Goal: Information Seeking & Learning: Learn about a topic

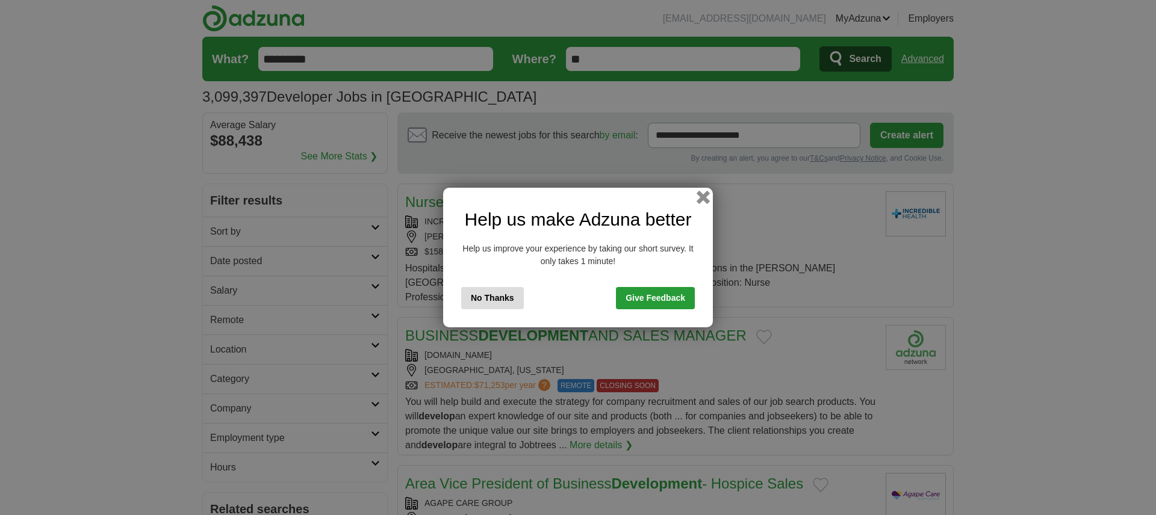
click at [702, 197] on button "button" at bounding box center [702, 197] width 13 height 13
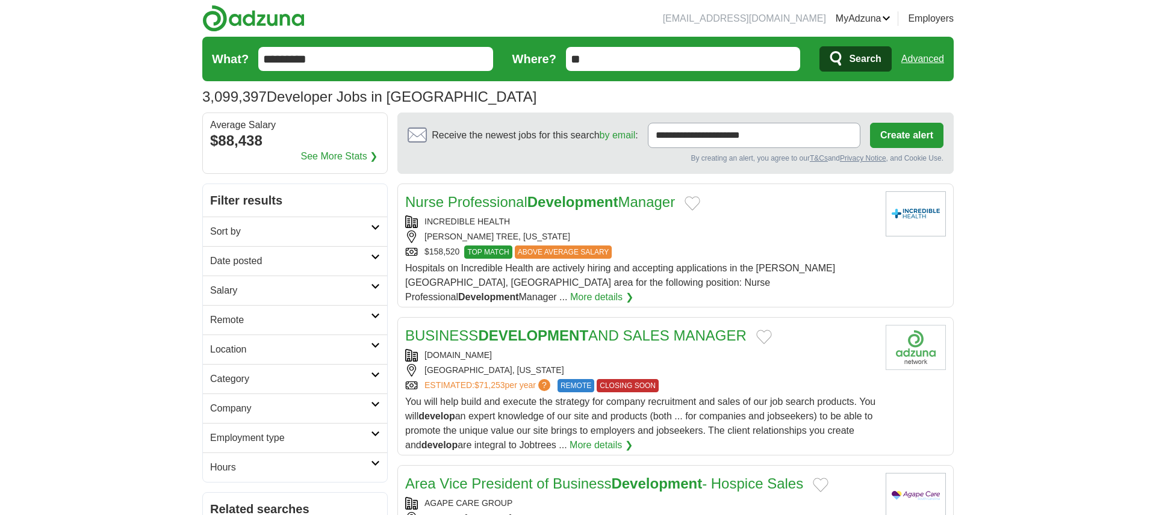
click at [364, 320] on h2 "Remote" at bounding box center [290, 320] width 161 height 14
click at [260, 352] on link "Remote jobs" at bounding box center [237, 349] width 54 height 10
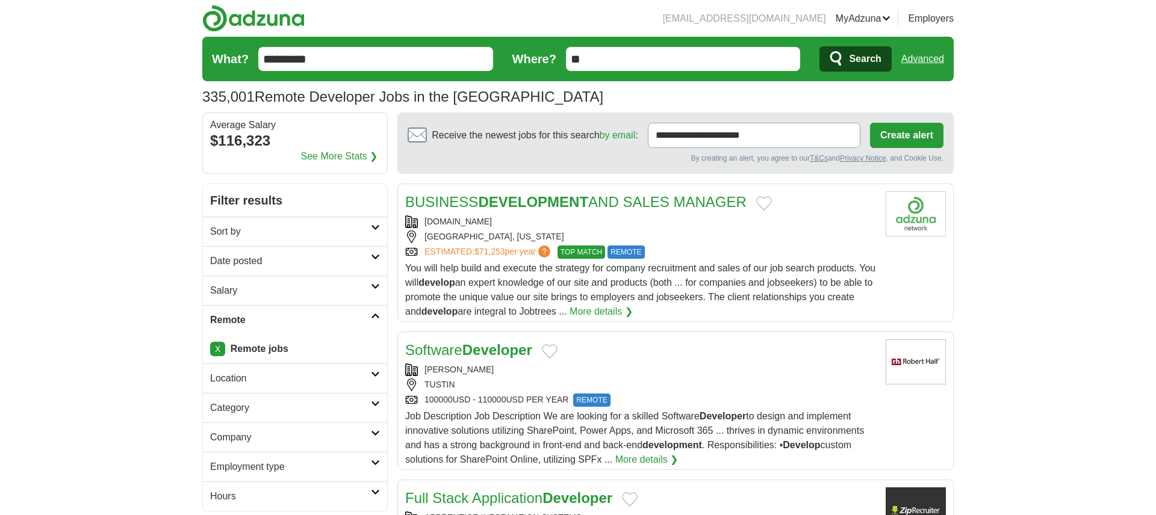
click at [373, 377] on link "Location" at bounding box center [295, 378] width 184 height 29
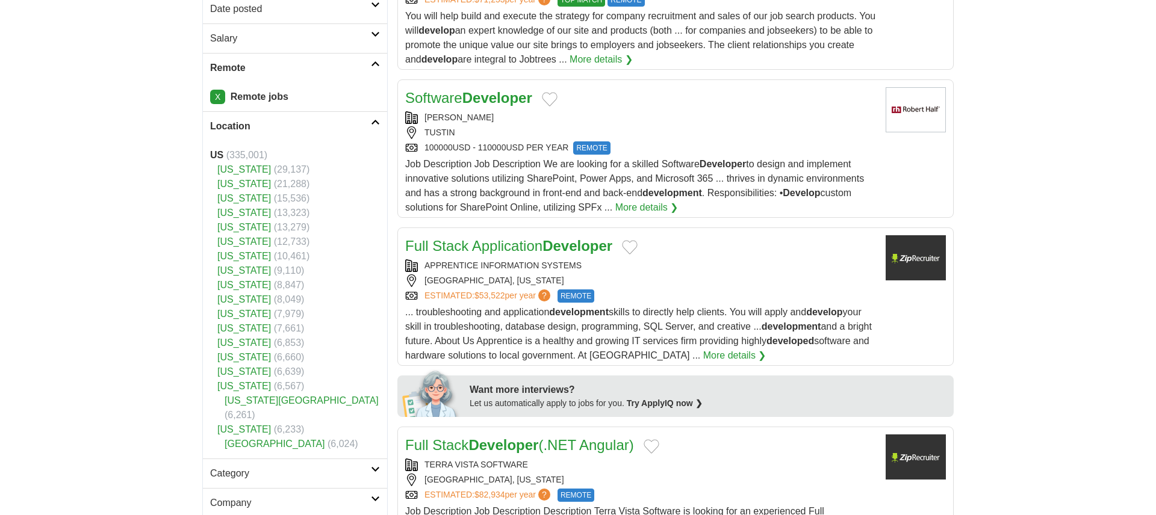
scroll to position [153, 0]
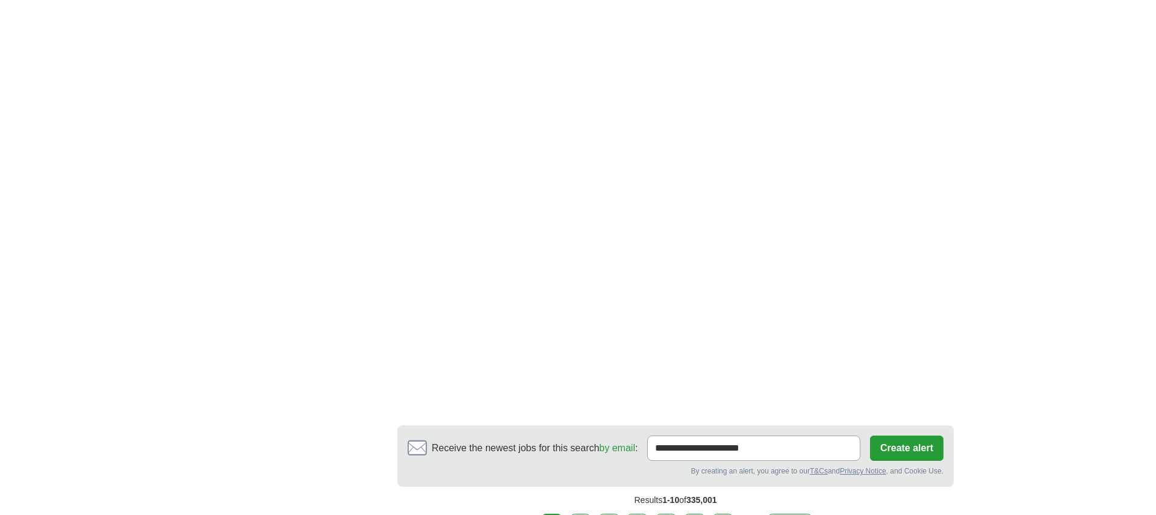
scroll to position [2072, 0]
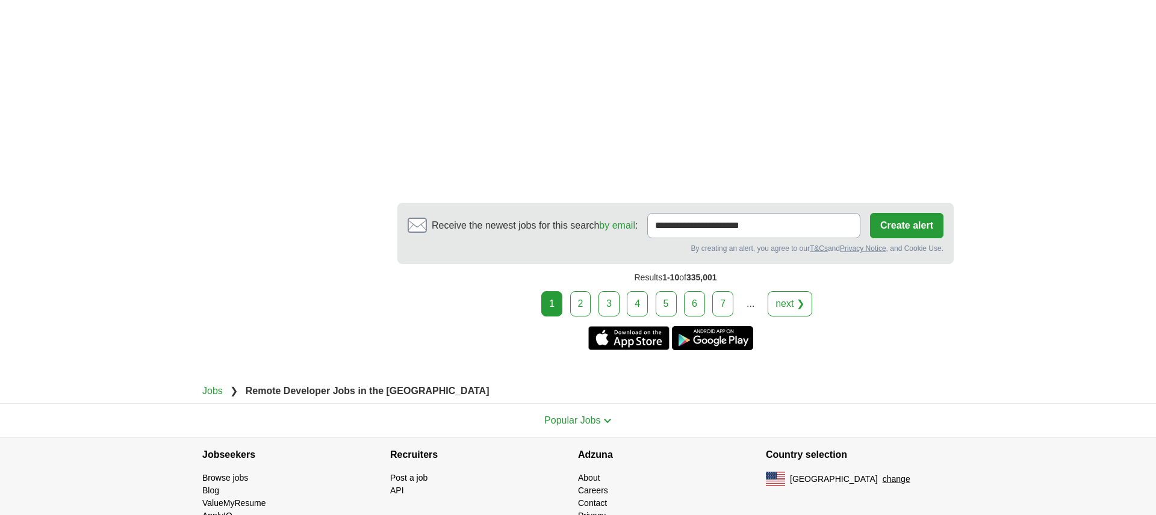
click at [581, 291] on link "2" at bounding box center [580, 303] width 21 height 25
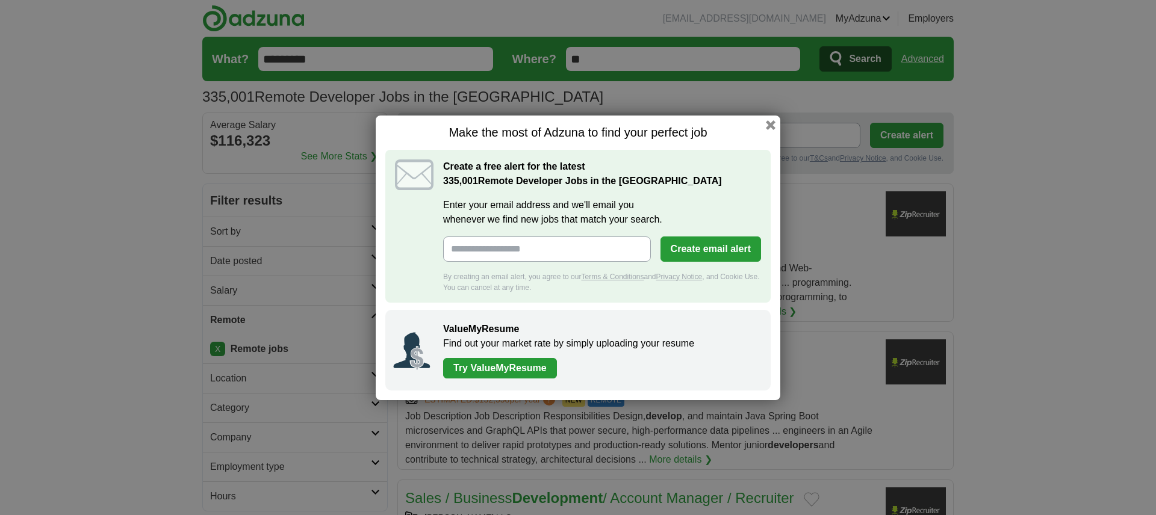
click at [569, 250] on input "Enter your email address and we'll email you whenever we find new jobs that mat…" at bounding box center [547, 249] width 208 height 25
type input "**********"
click at [720, 249] on button "Create email alert" at bounding box center [710, 249] width 101 height 25
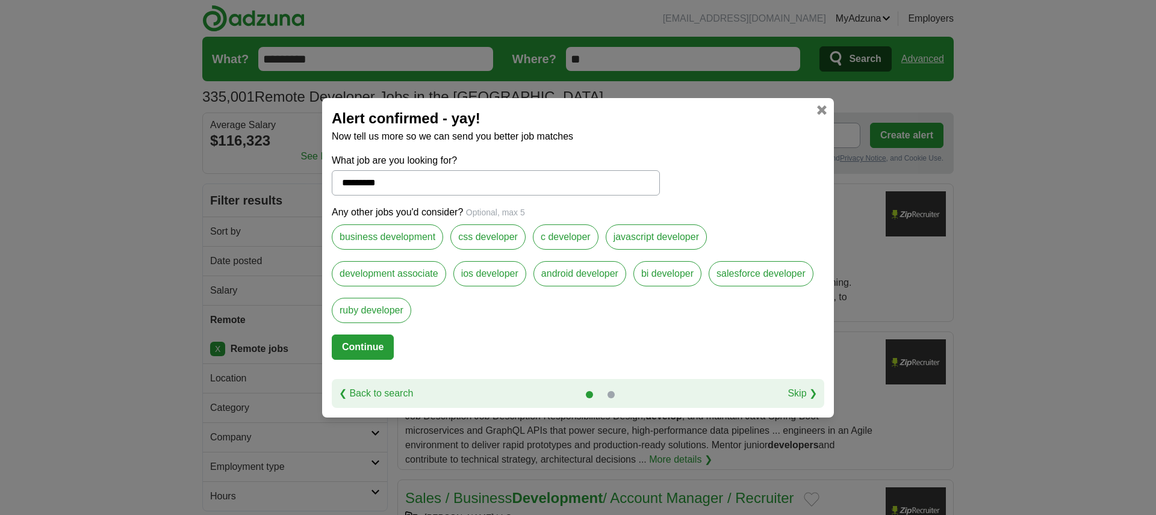
click at [798, 394] on link "Skip ❯" at bounding box center [801, 393] width 29 height 14
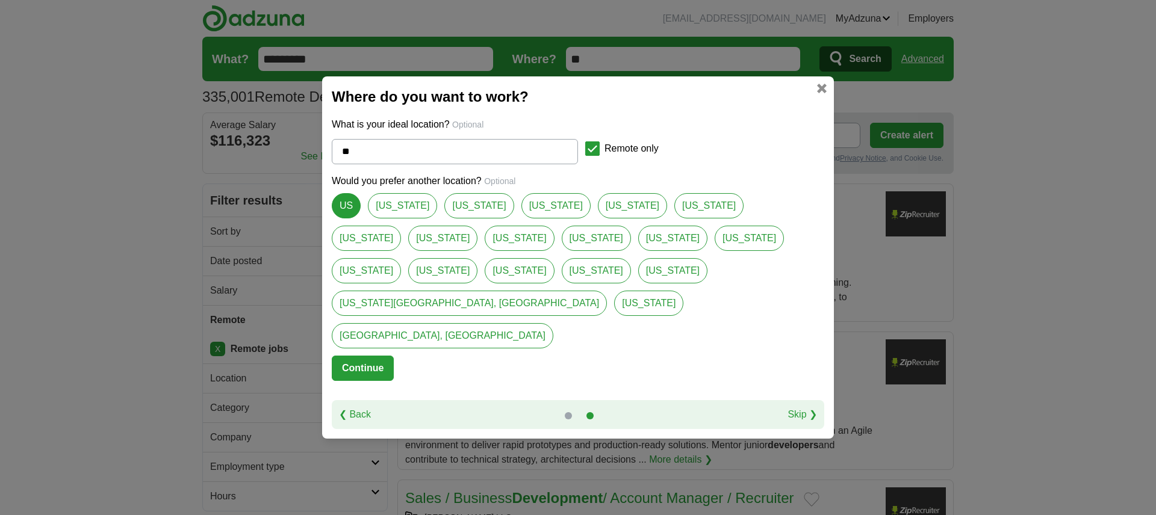
click at [808, 407] on link "Skip ❯" at bounding box center [801, 414] width 29 height 14
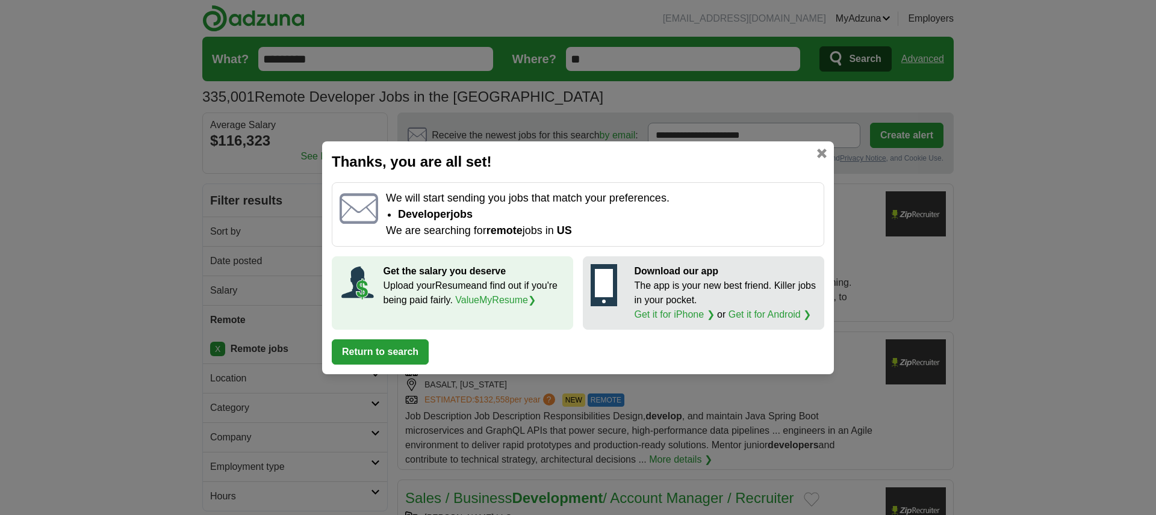
click at [403, 346] on button "Return to search" at bounding box center [380, 351] width 97 height 25
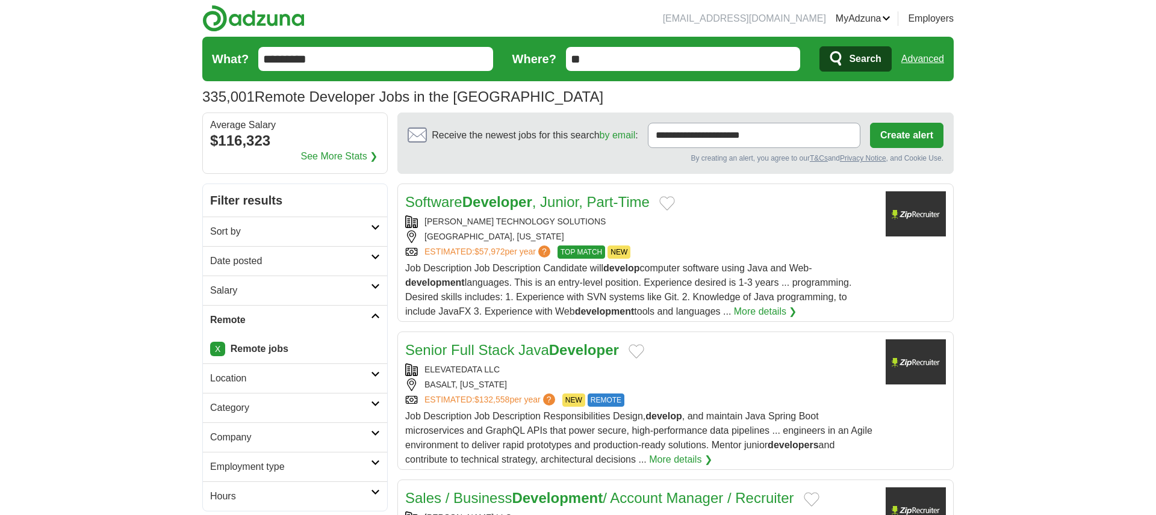
click at [355, 56] on input "*********" at bounding box center [375, 59] width 235 height 24
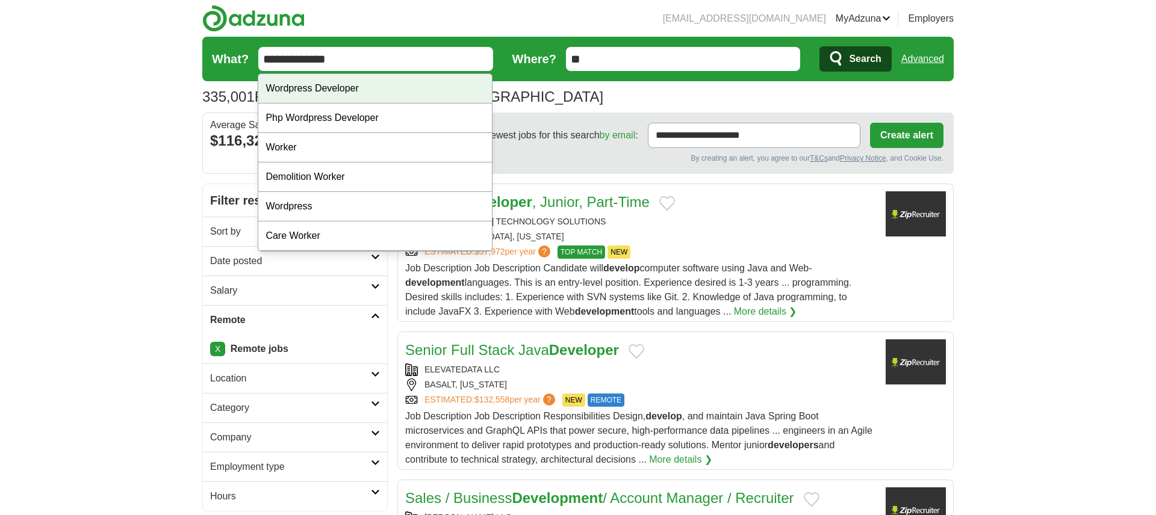
click at [376, 94] on div "Wordpress Developer" at bounding box center [375, 88] width 234 height 29
type input "**********"
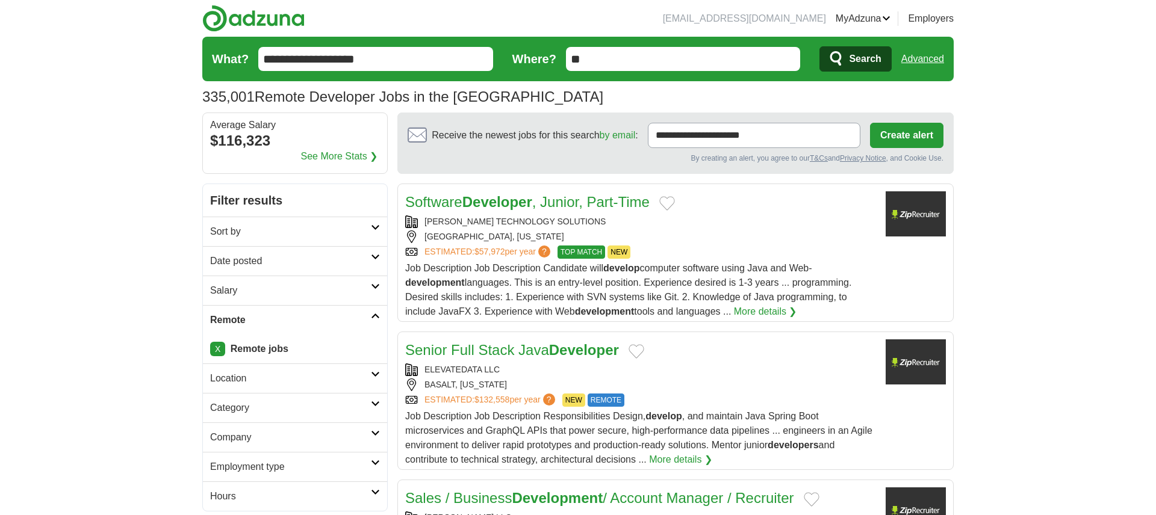
click at [841, 63] on icon "submit" at bounding box center [836, 59] width 14 height 17
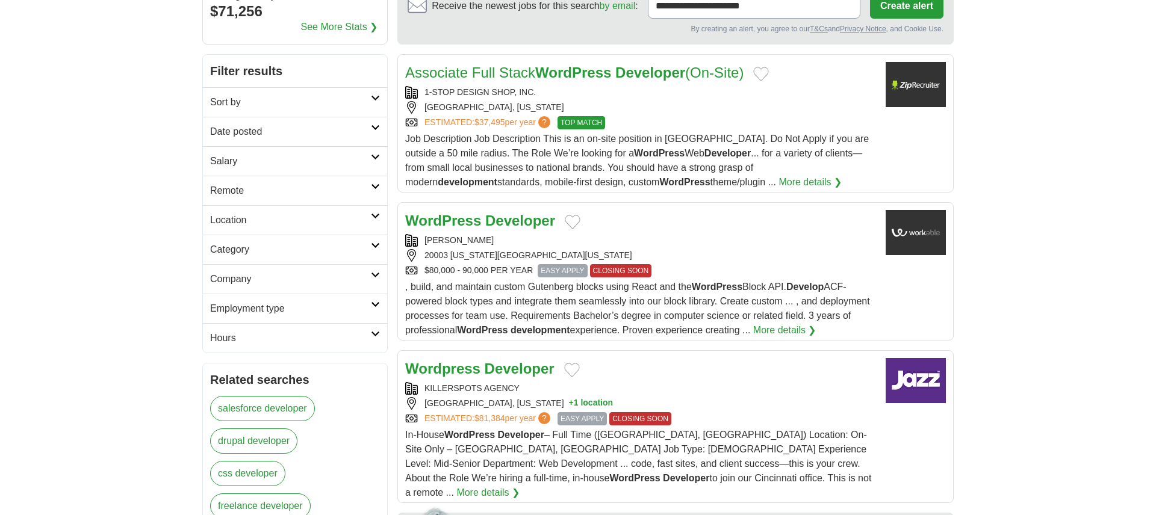
scroll to position [131, 0]
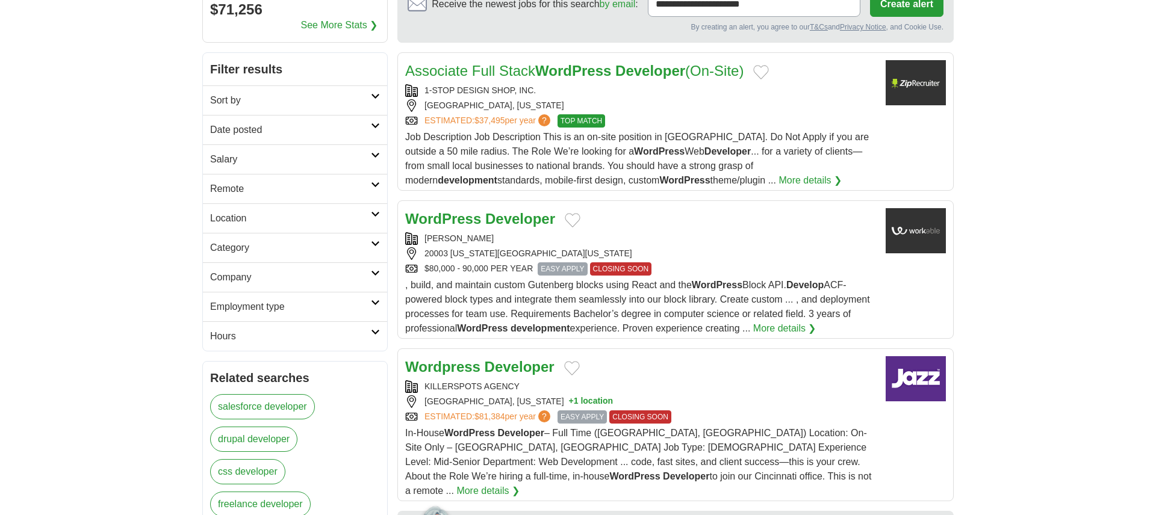
click at [371, 177] on link "Remote" at bounding box center [295, 188] width 184 height 29
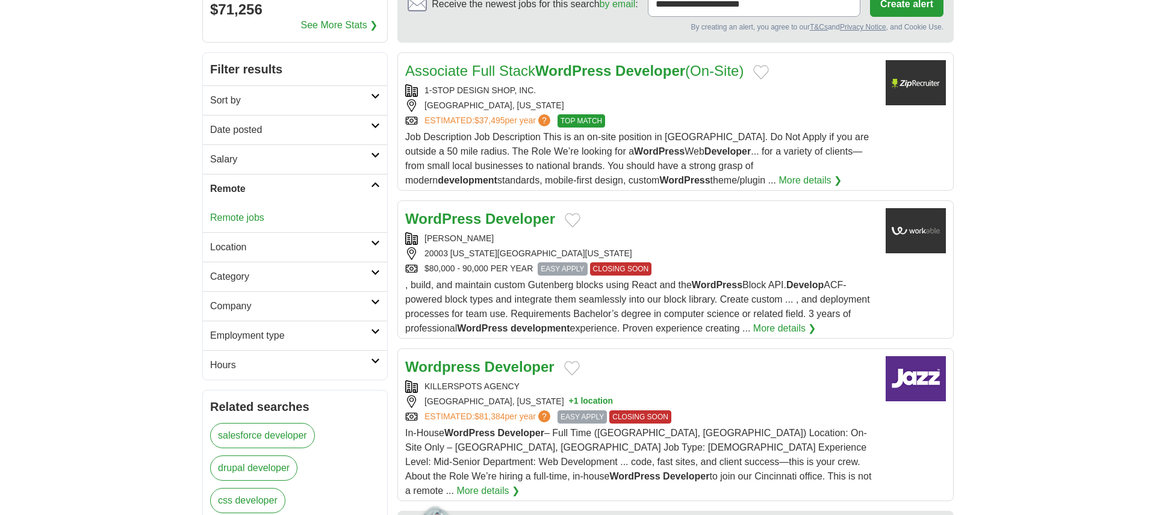
click at [260, 216] on link "Remote jobs" at bounding box center [237, 217] width 54 height 10
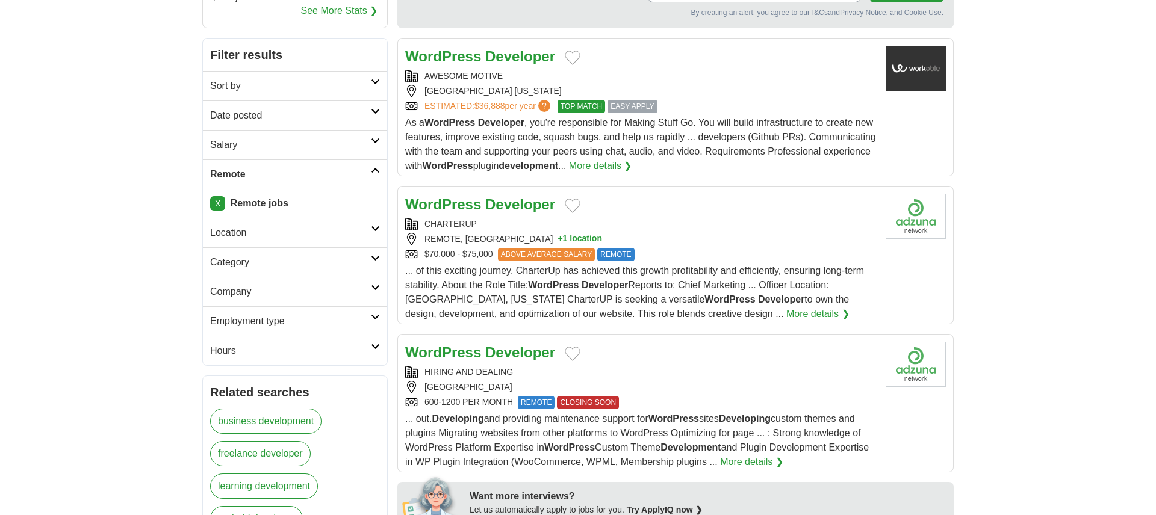
scroll to position [176, 0]
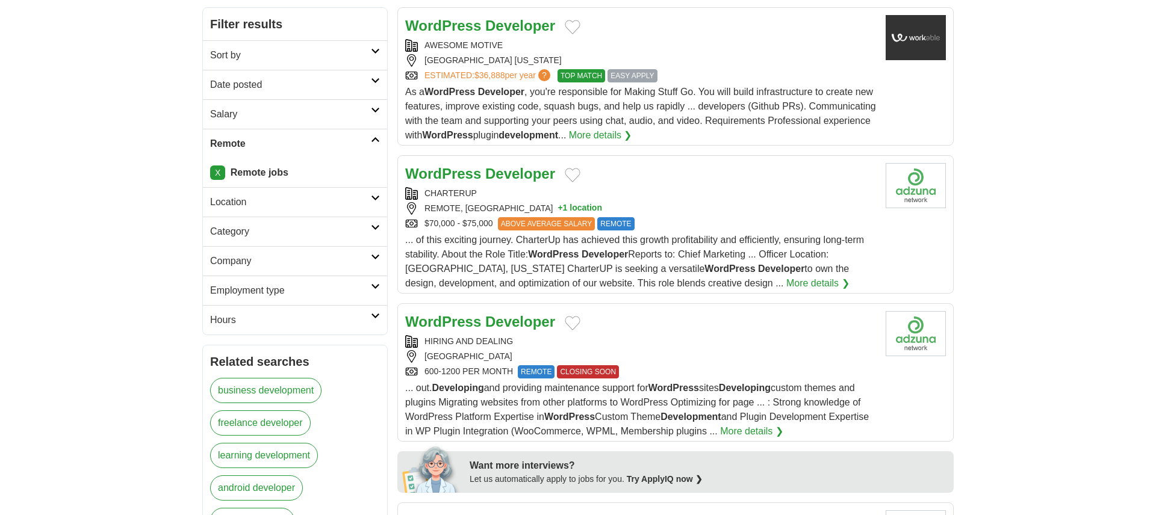
click at [683, 340] on div "HIRING AND DEALING" at bounding box center [640, 341] width 471 height 13
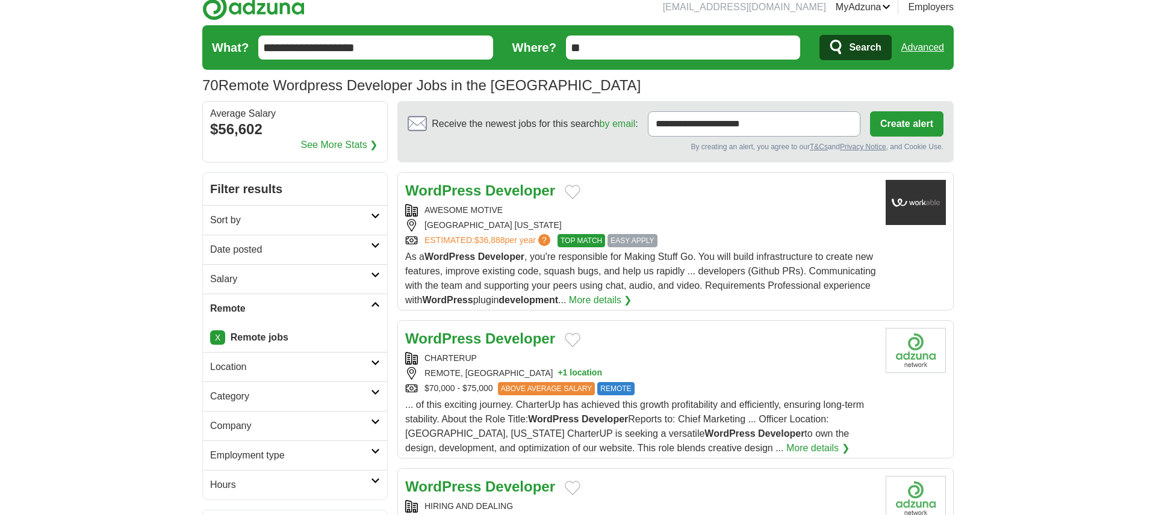
scroll to position [0, 0]
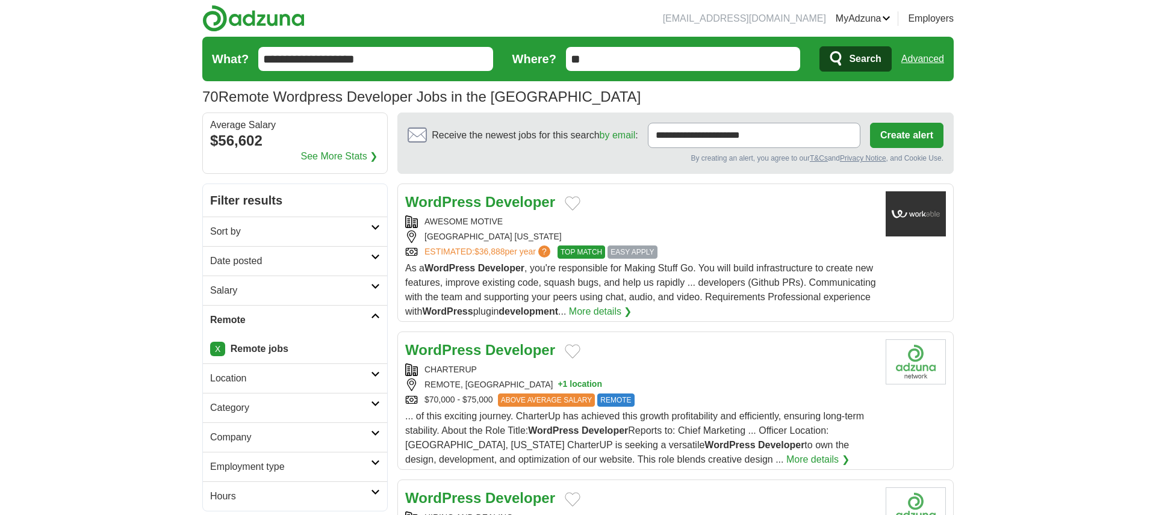
click at [339, 226] on h2 "Sort by" at bounding box center [290, 232] width 161 height 14
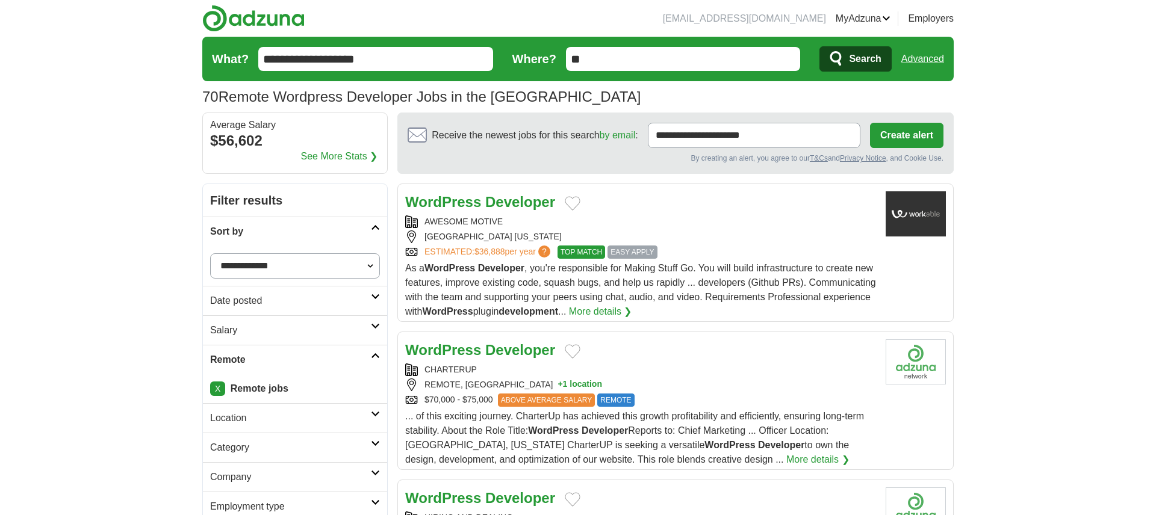
click at [339, 226] on h2 "Sort by" at bounding box center [290, 232] width 161 height 14
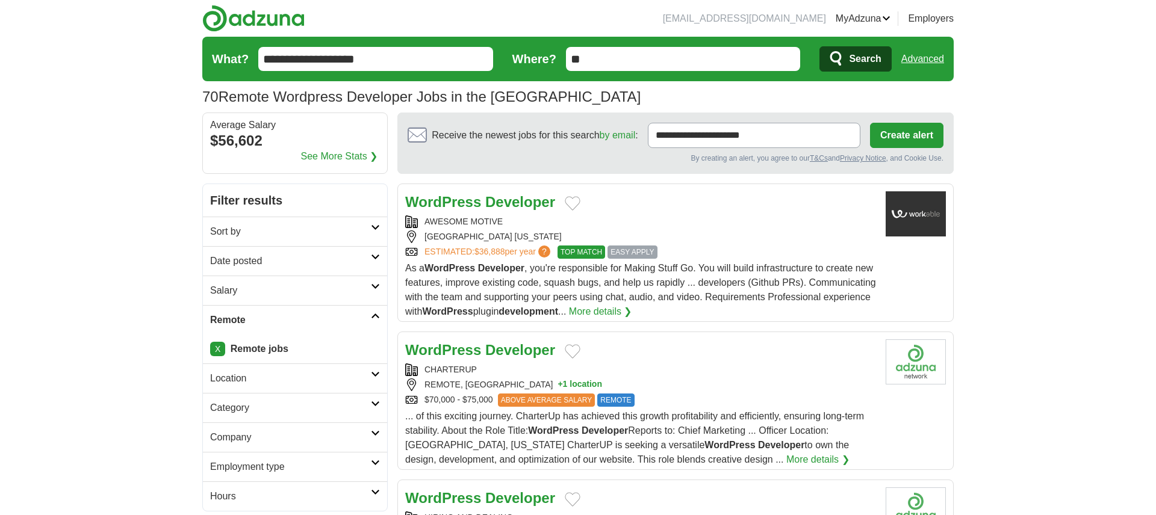
click at [367, 283] on h2 "Salary" at bounding box center [290, 290] width 161 height 14
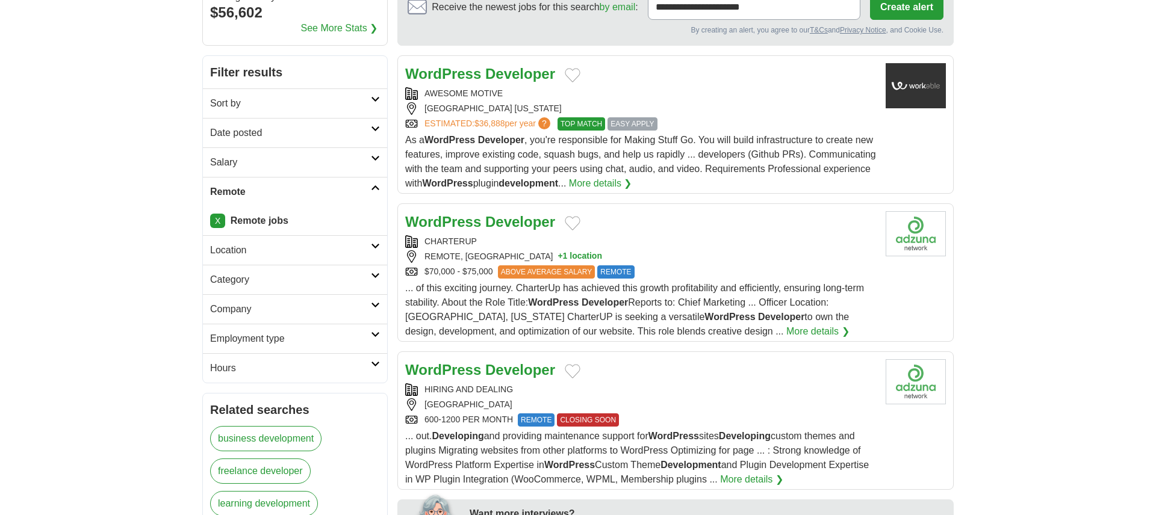
scroll to position [133, 0]
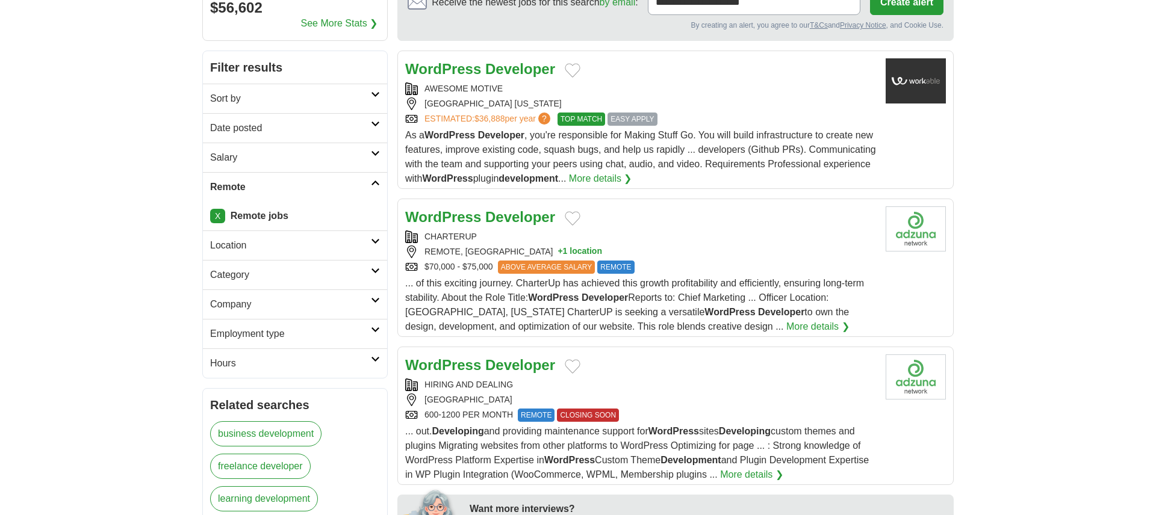
click at [372, 275] on link "Category" at bounding box center [295, 274] width 184 height 29
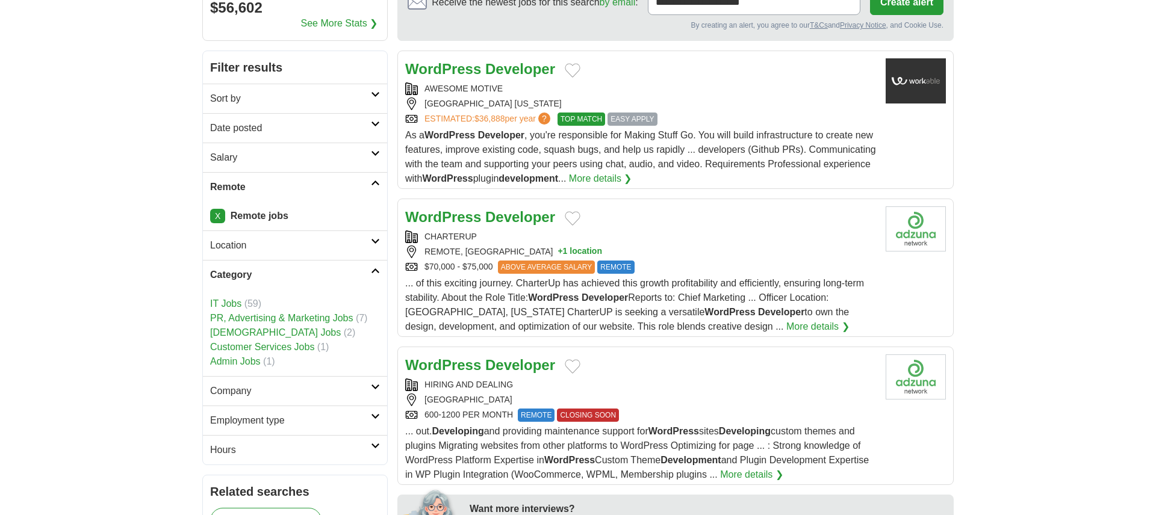
click at [372, 275] on link "Category" at bounding box center [295, 274] width 184 height 29
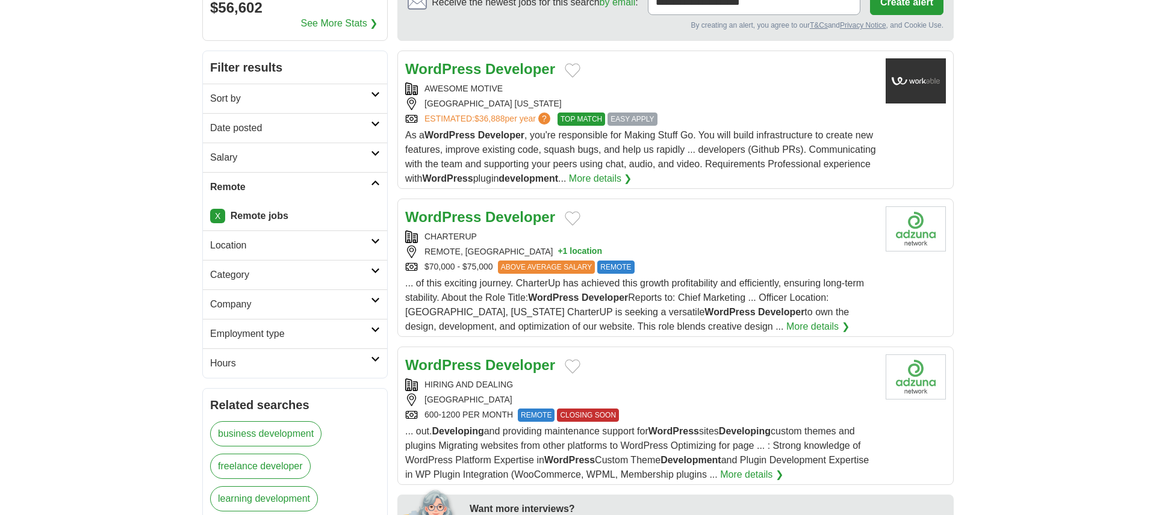
click at [378, 303] on icon at bounding box center [375, 300] width 9 height 6
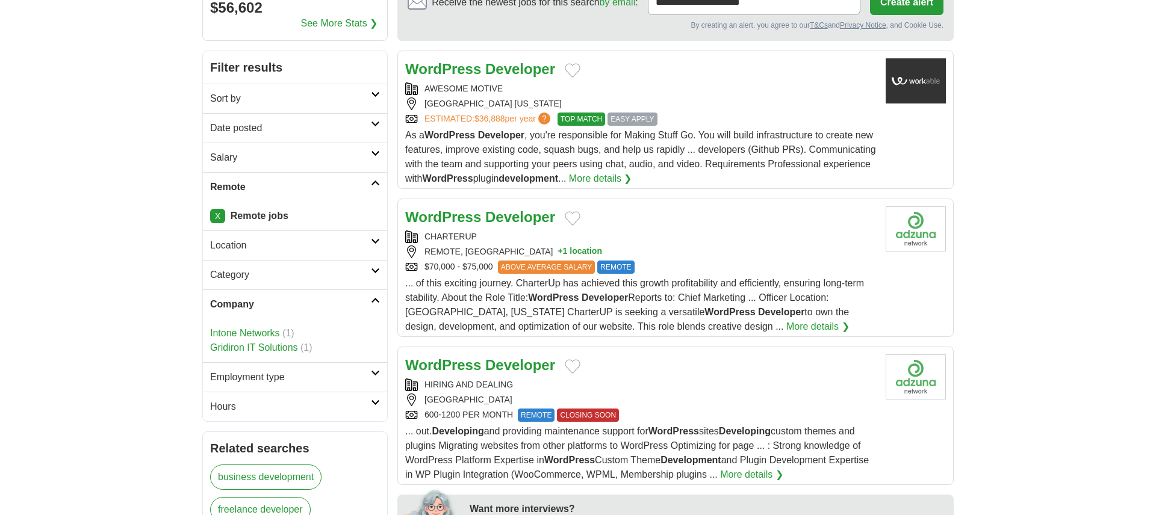
click at [378, 303] on icon at bounding box center [375, 300] width 9 height 6
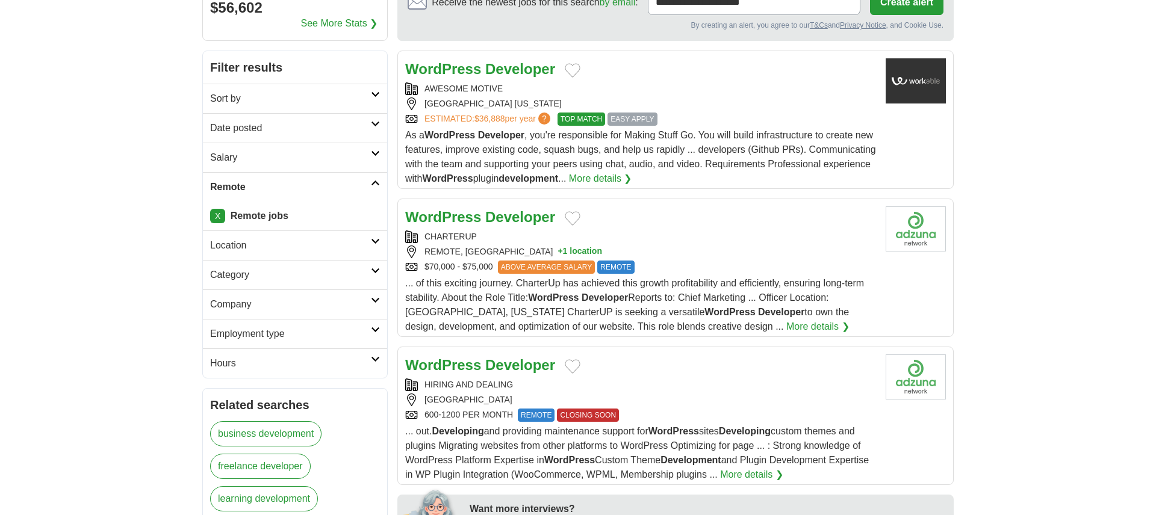
click at [377, 327] on icon at bounding box center [375, 330] width 9 height 6
click at [379, 359] on icon at bounding box center [375, 359] width 9 height 6
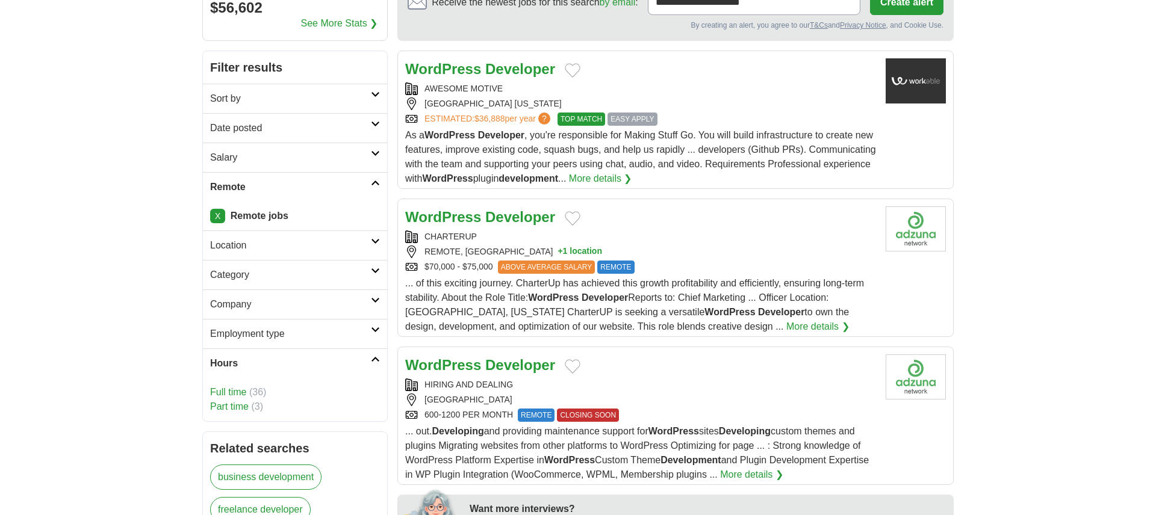
click at [238, 411] on link "Part time" at bounding box center [229, 406] width 39 height 10
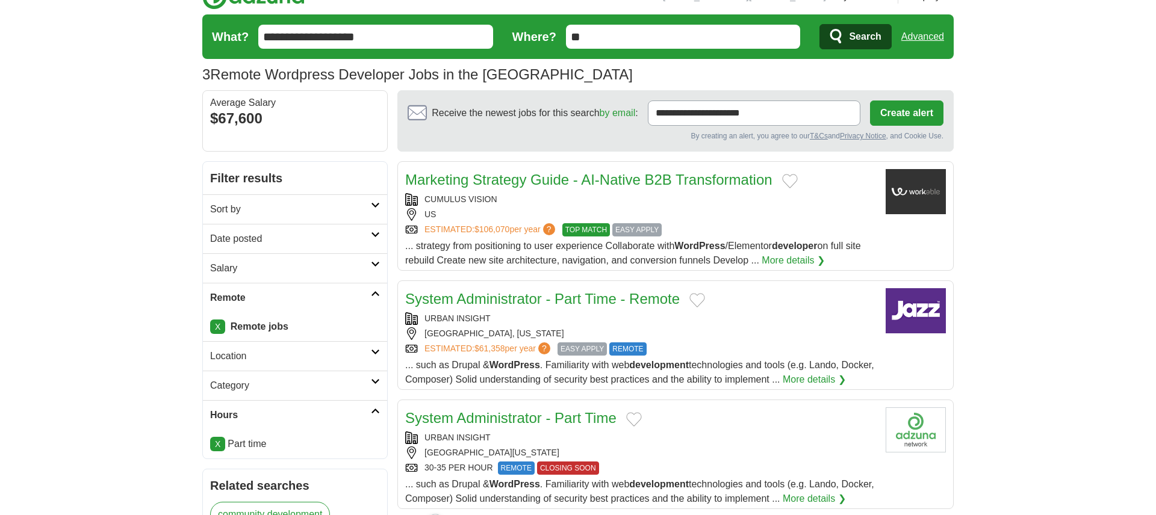
scroll to position [61, 0]
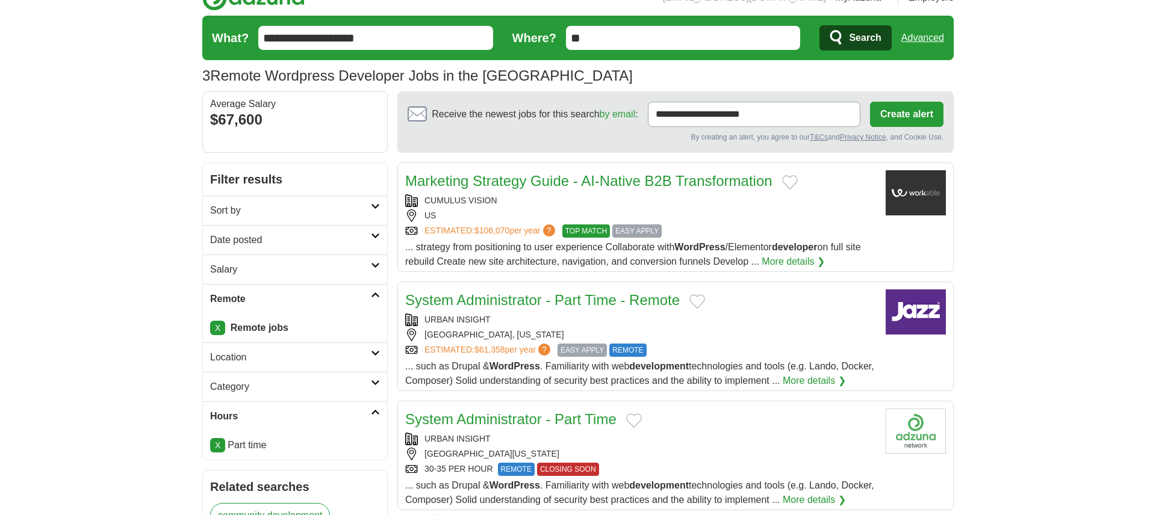
click at [763, 331] on div "HOUSTON, TEXAS" at bounding box center [640, 335] width 471 height 13
click at [764, 200] on div "CUMULUS VISION" at bounding box center [640, 200] width 471 height 13
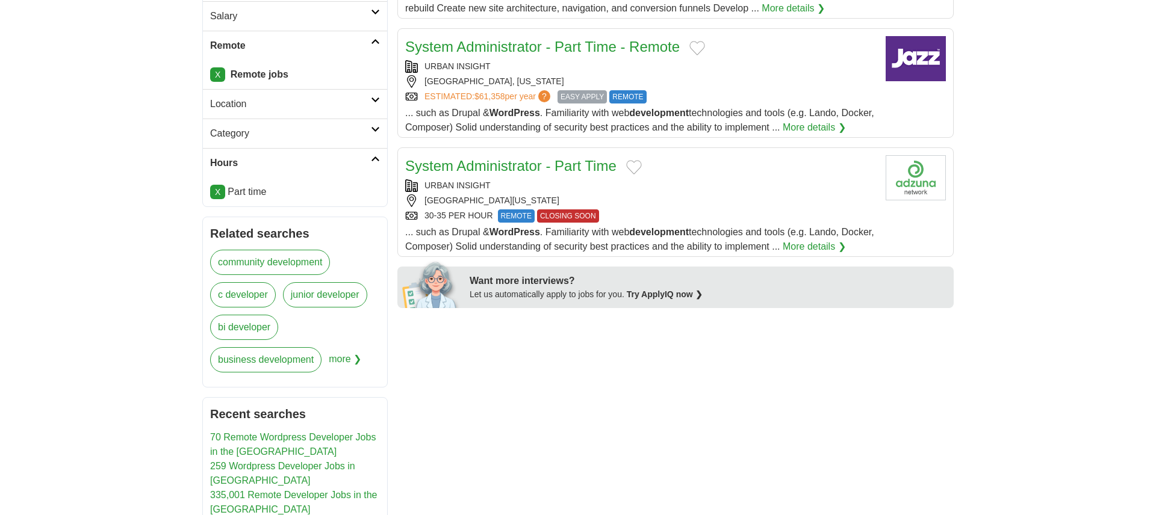
scroll to position [277, 0]
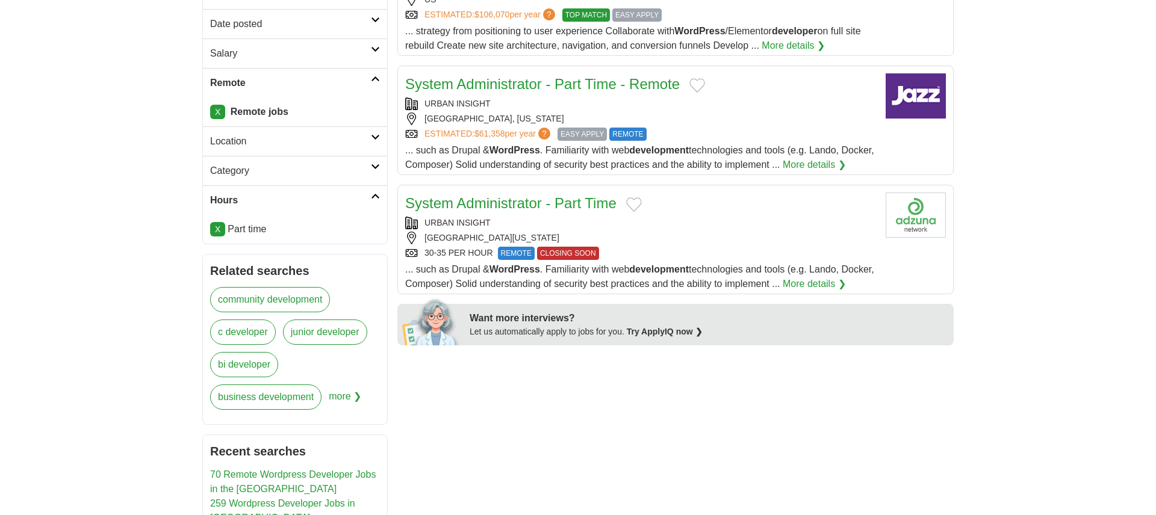
click at [218, 234] on link "X" at bounding box center [217, 229] width 15 height 14
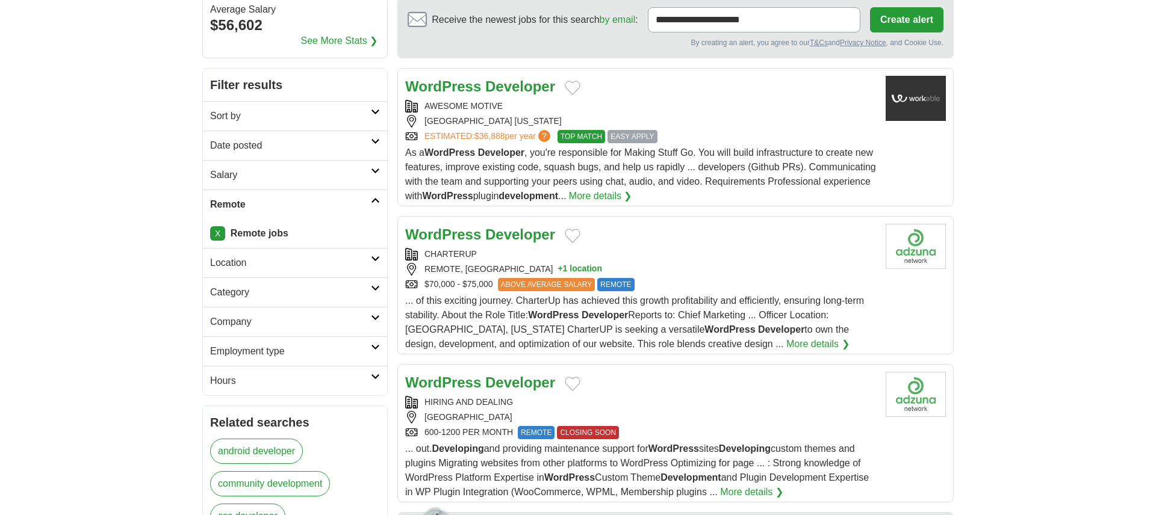
scroll to position [235, 0]
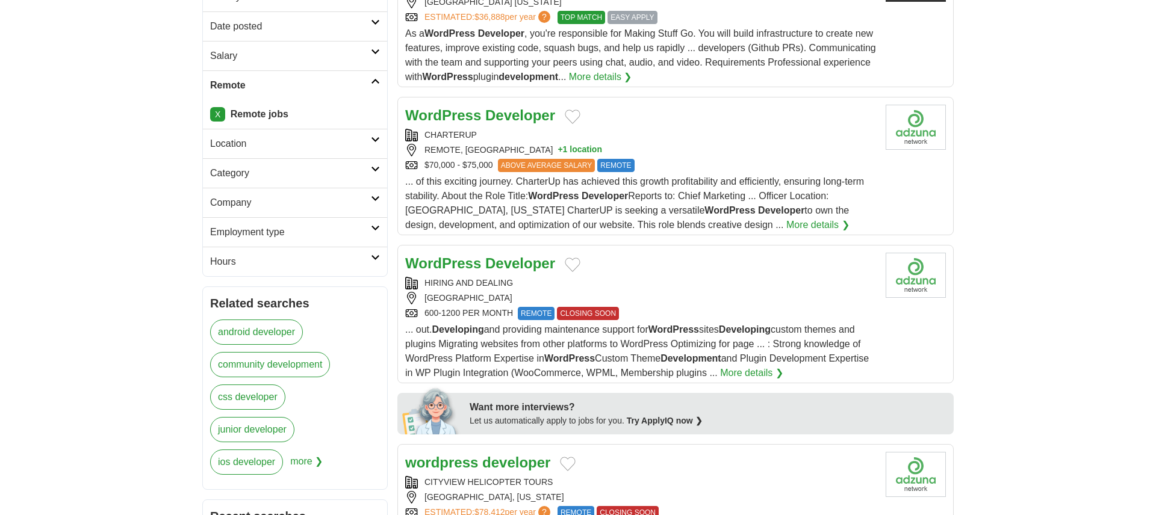
click at [268, 259] on h2 "Hours" at bounding box center [290, 262] width 161 height 14
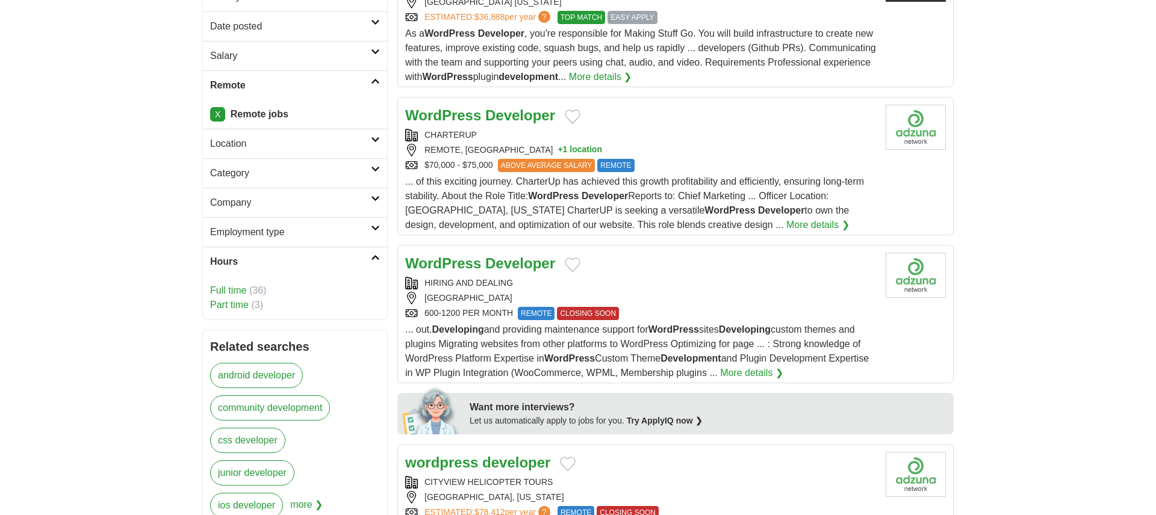
drag, startPoint x: 234, startPoint y: 292, endPoint x: 249, endPoint y: 293, distance: 14.5
click at [234, 292] on link "Full time" at bounding box center [228, 290] width 36 height 10
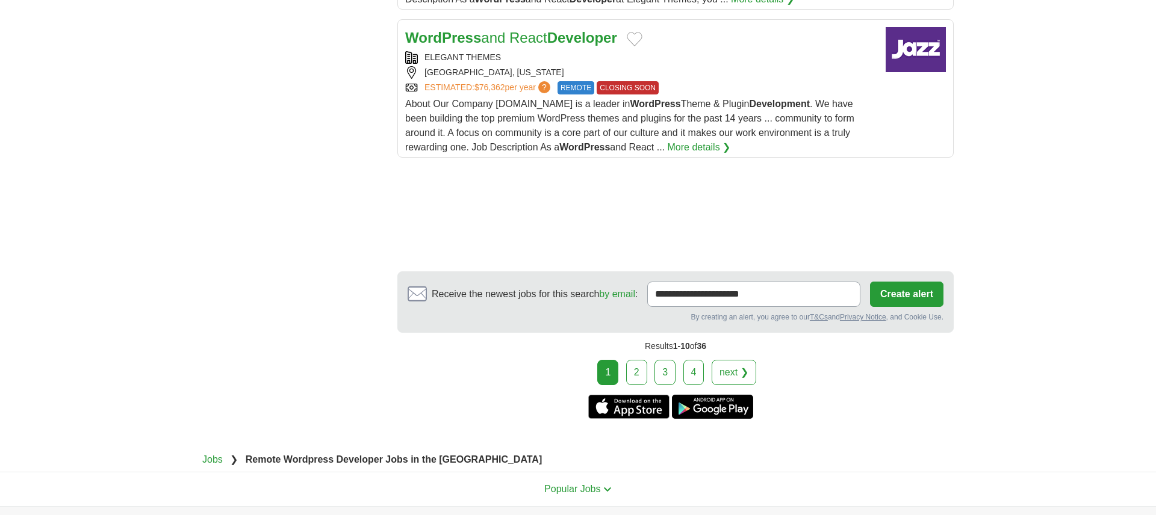
scroll to position [1566, 0]
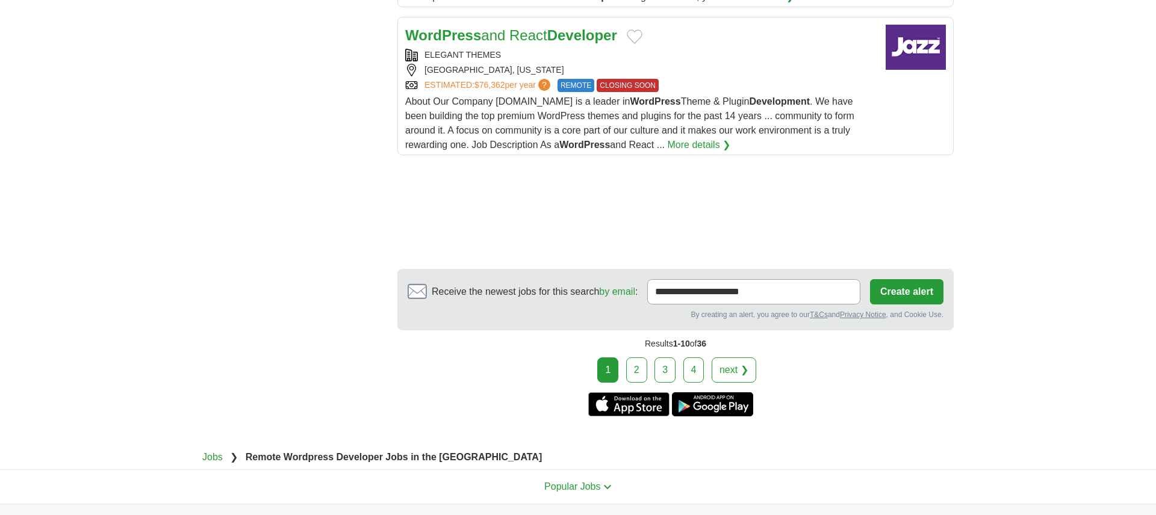
click at [644, 371] on link "2" at bounding box center [636, 370] width 21 height 25
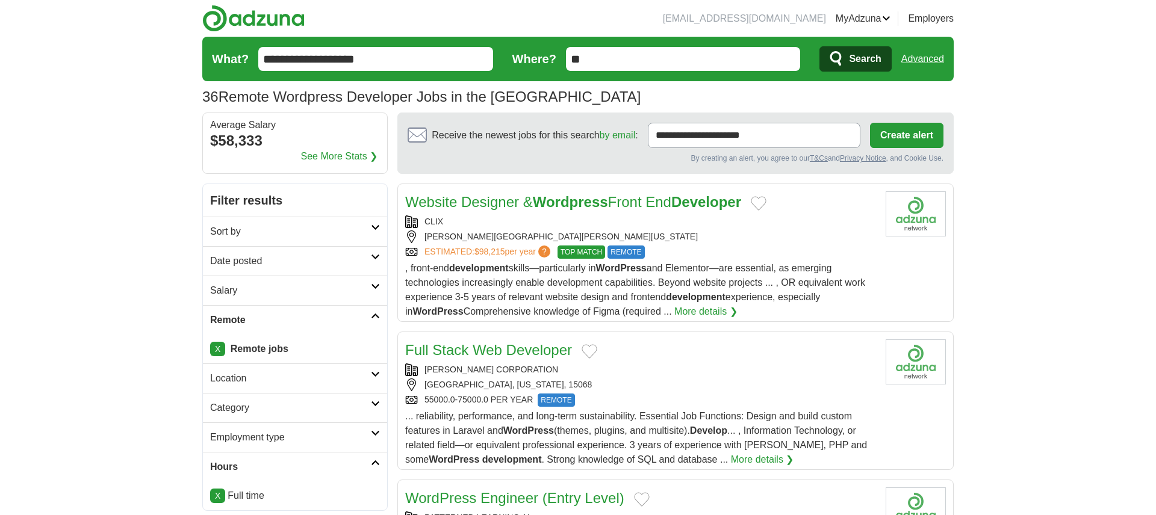
click at [769, 247] on div "ESTIMATED: $98,215 per year ? TOP MATCH REMOTE" at bounding box center [640, 252] width 471 height 13
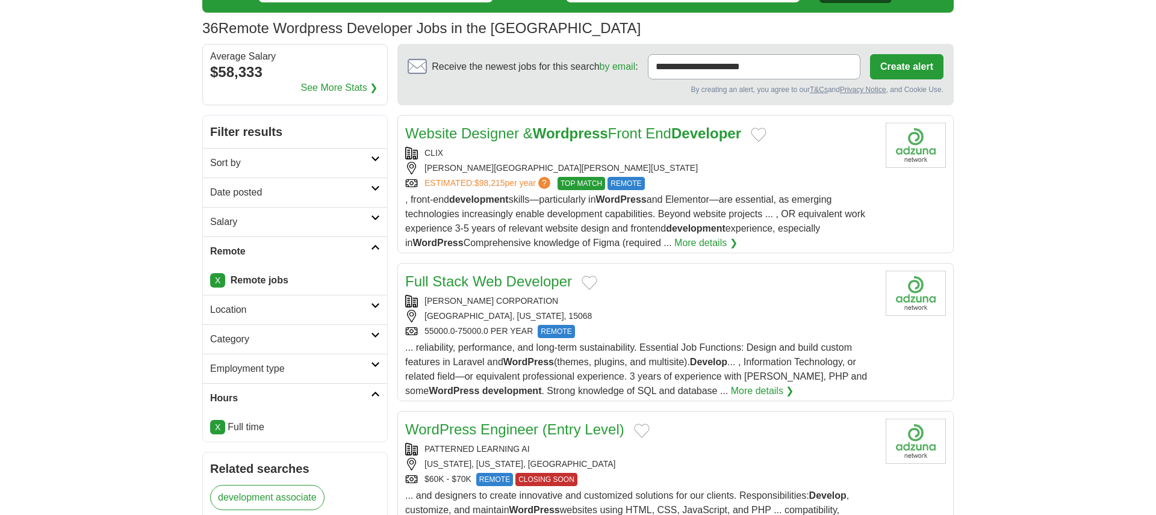
scroll to position [85, 0]
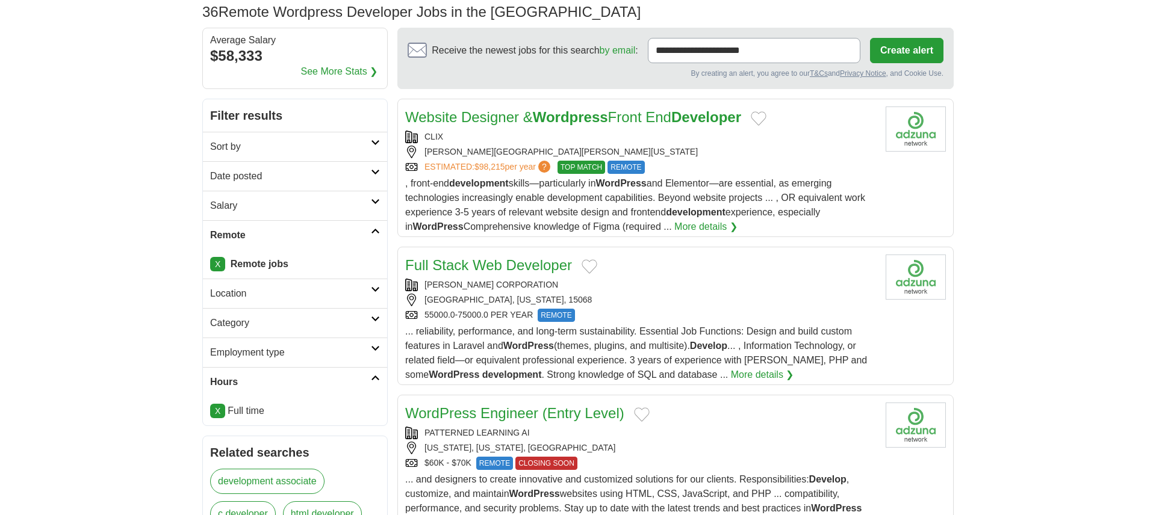
click at [785, 284] on div "[PERSON_NAME] CORPORATION" at bounding box center [640, 285] width 471 height 13
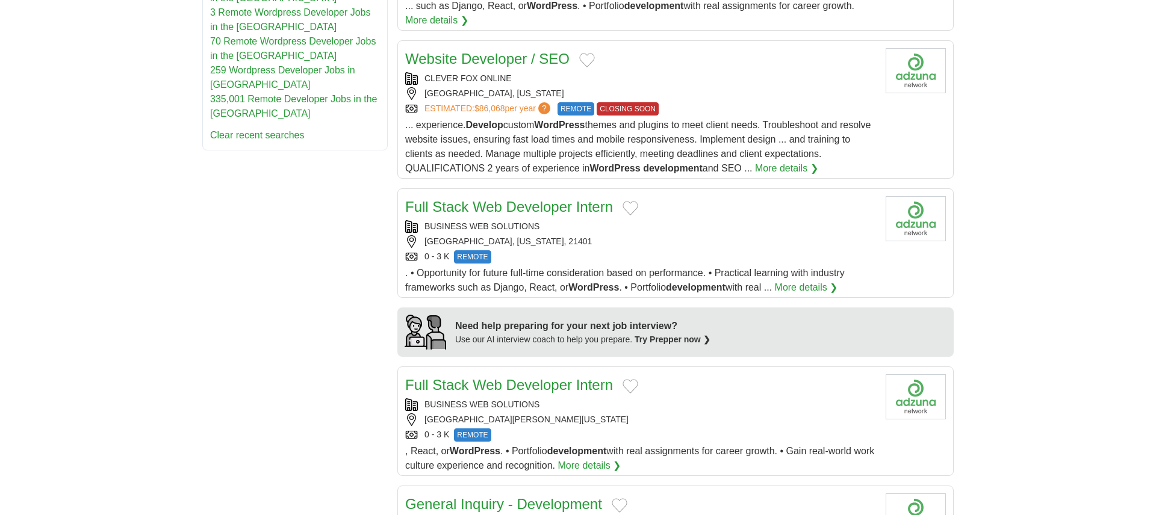
scroll to position [819, 0]
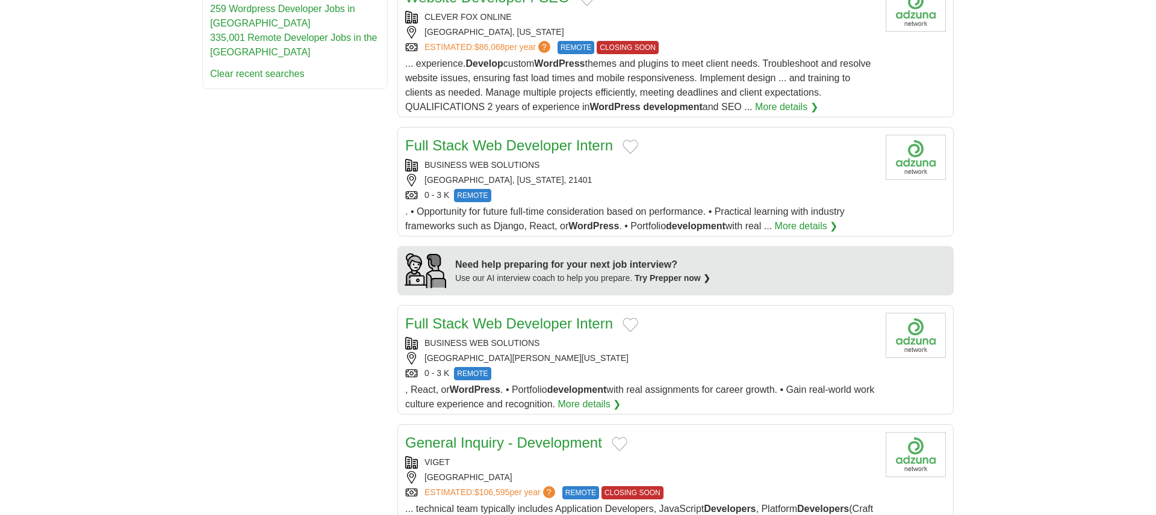
click at [692, 337] on div "BUSINESS WEB SOLUTIONS" at bounding box center [640, 343] width 471 height 13
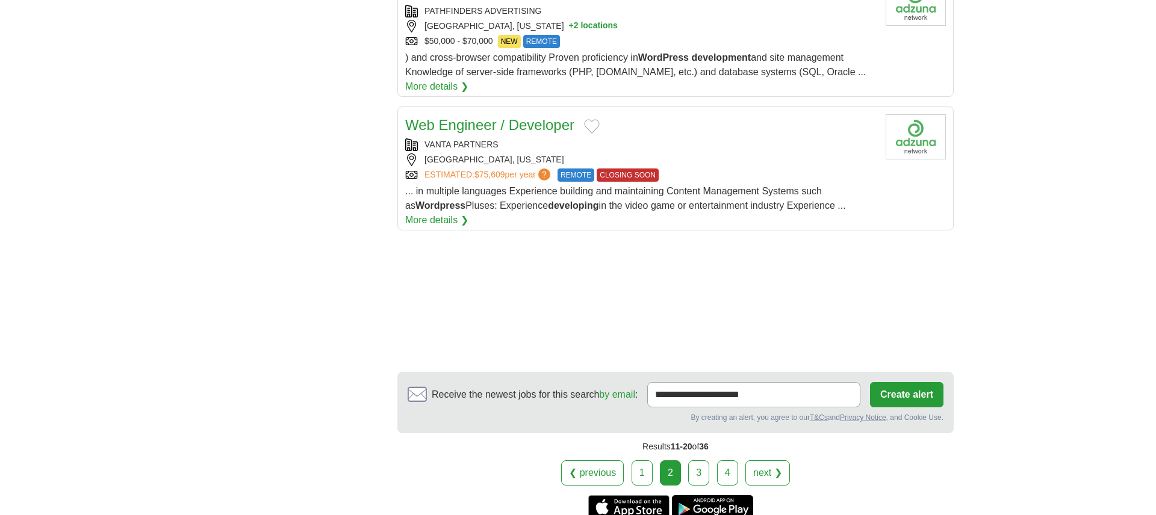
scroll to position [1392, 0]
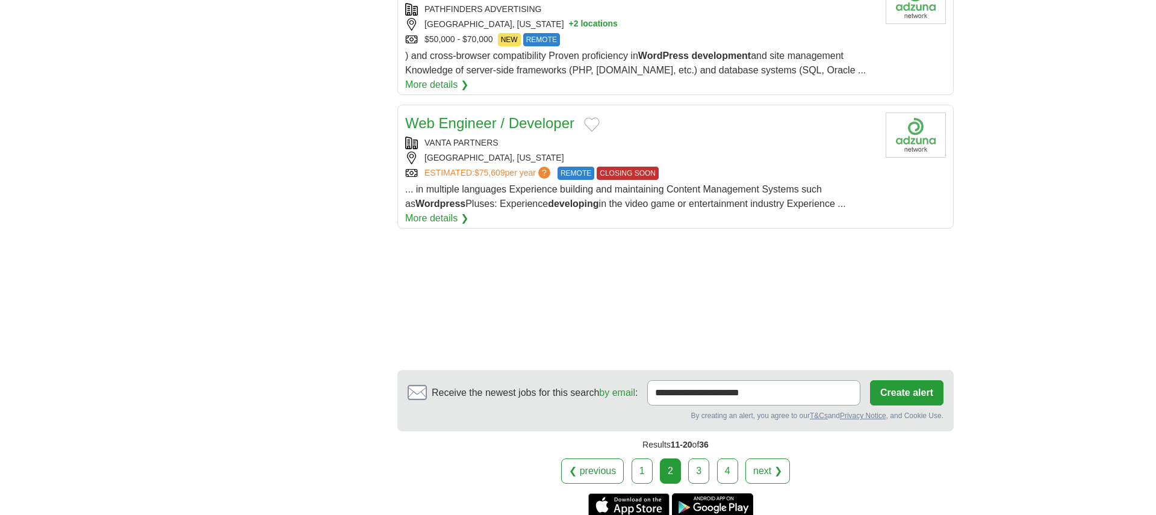
click at [696, 459] on link "3" at bounding box center [698, 471] width 21 height 25
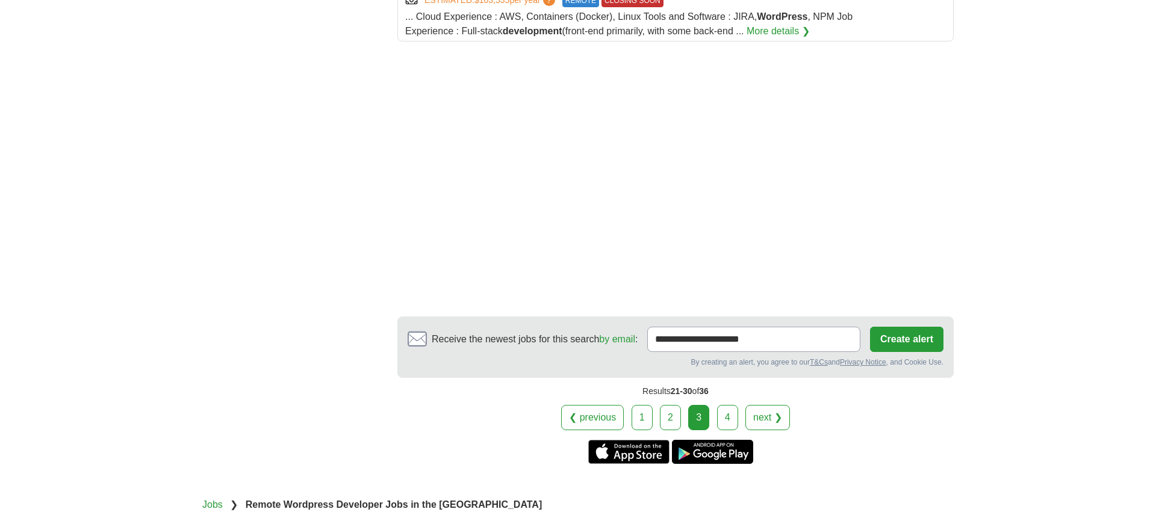
scroll to position [1598, 0]
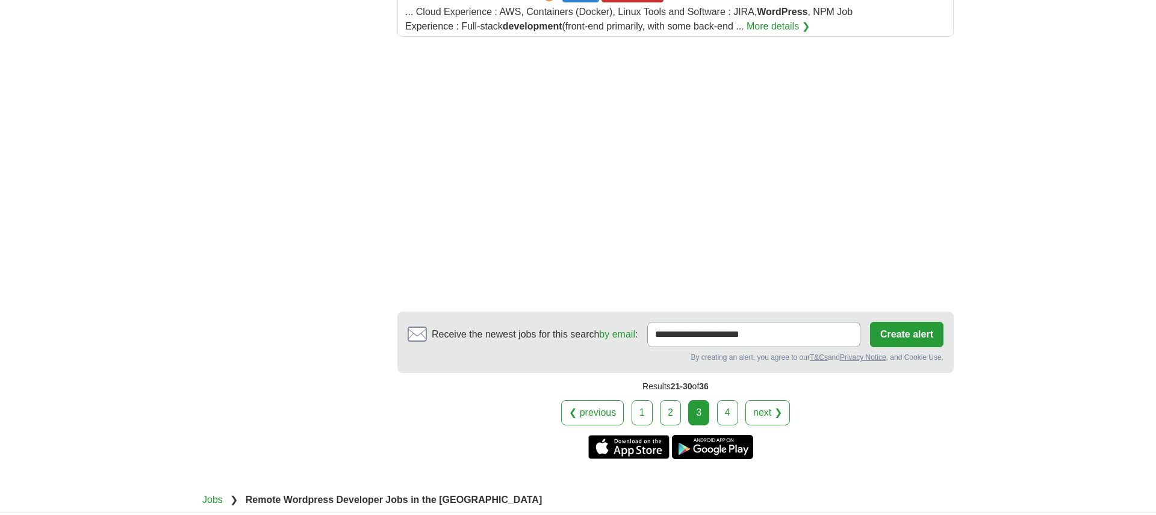
click at [728, 400] on link "4" at bounding box center [727, 412] width 21 height 25
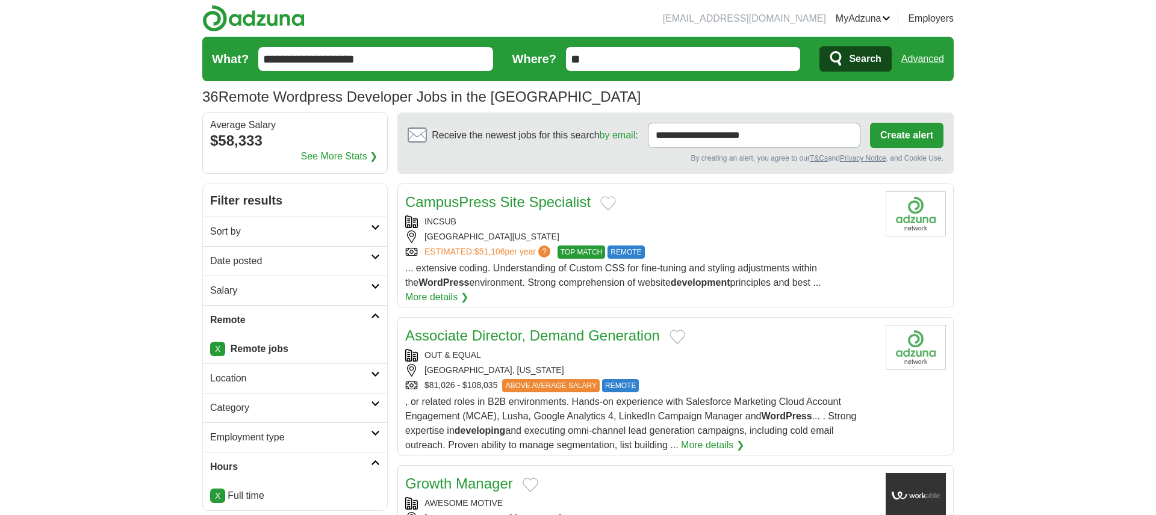
click at [383, 62] on input "**********" at bounding box center [375, 59] width 235 height 24
type input "*"
type input "**********"
